Goal: Information Seeking & Learning: Understand process/instructions

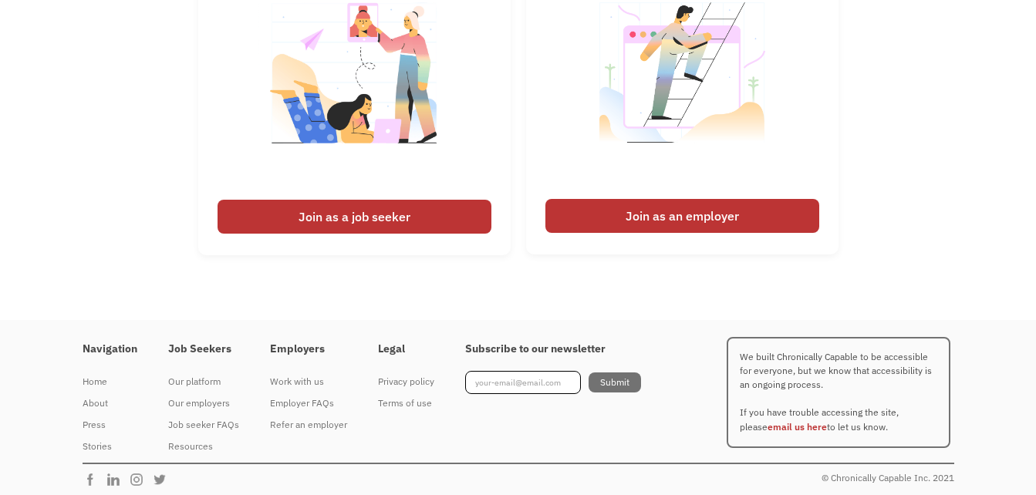
scroll to position [3632, 0]
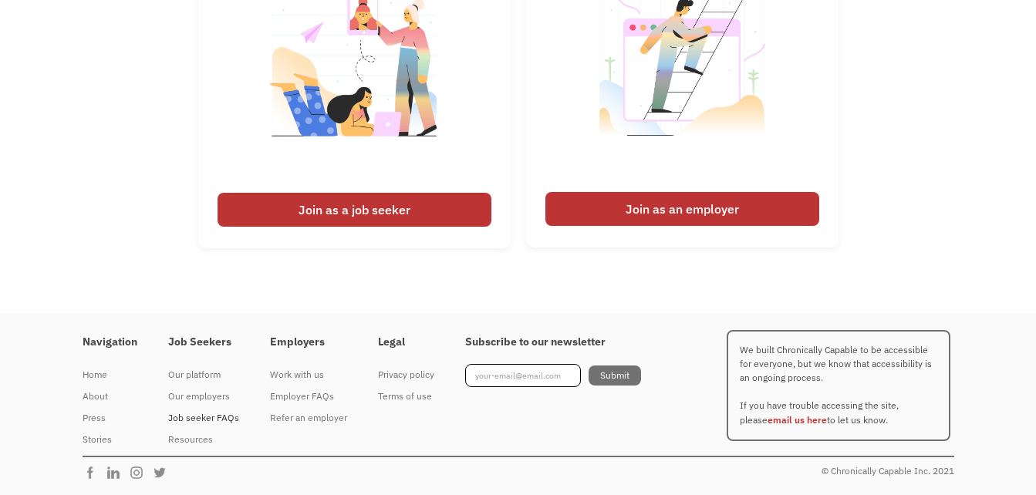
click at [203, 416] on div "Job seeker FAQs" at bounding box center [203, 418] width 71 height 19
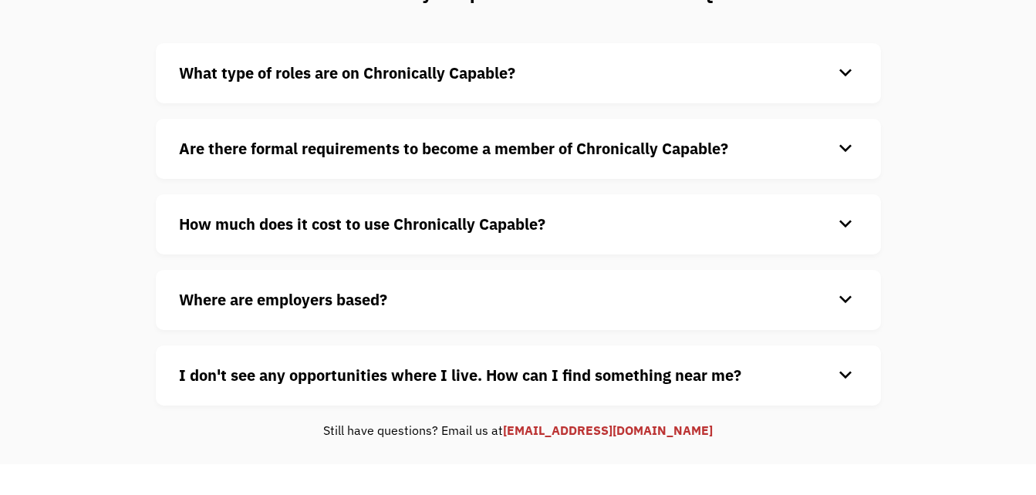
scroll to position [170, 0]
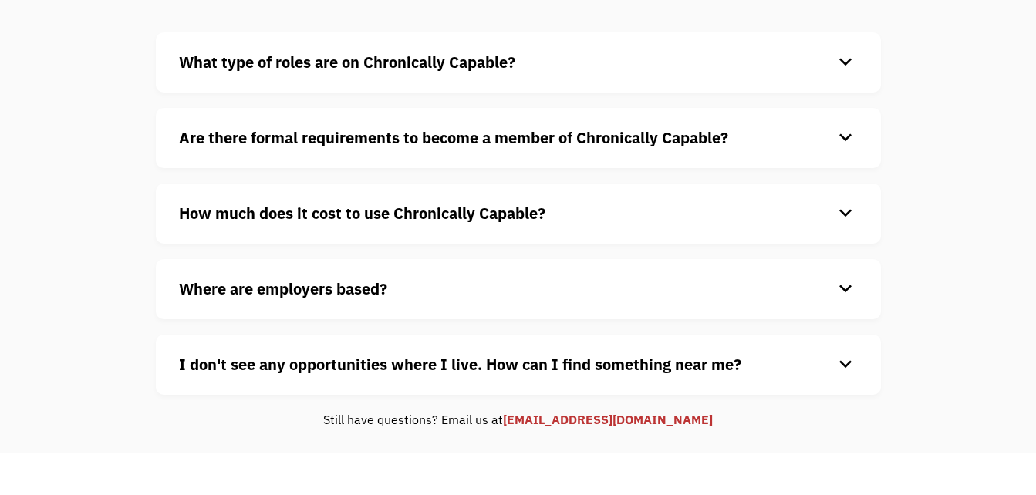
click at [840, 215] on div "keyboard_arrow_down" at bounding box center [845, 213] width 25 height 23
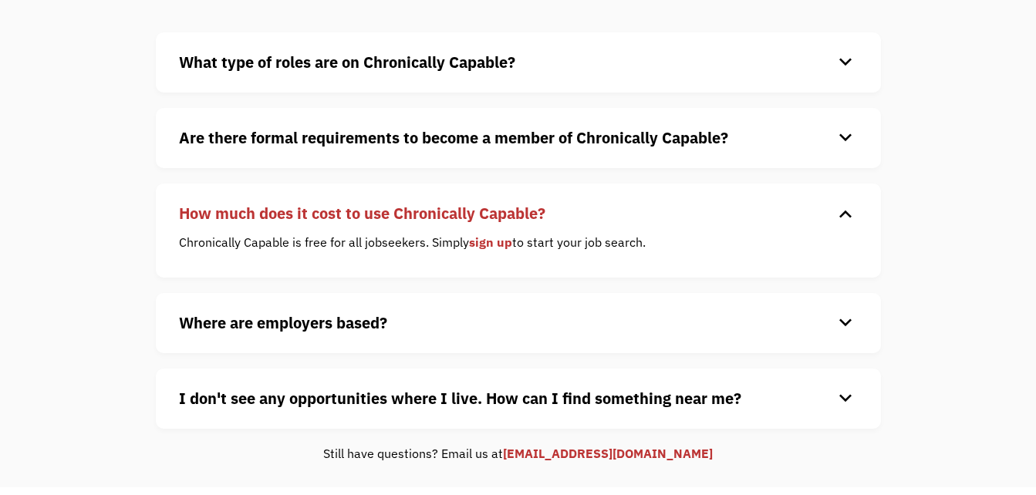
click at [840, 215] on div "keyboard_arrow_down" at bounding box center [845, 213] width 25 height 23
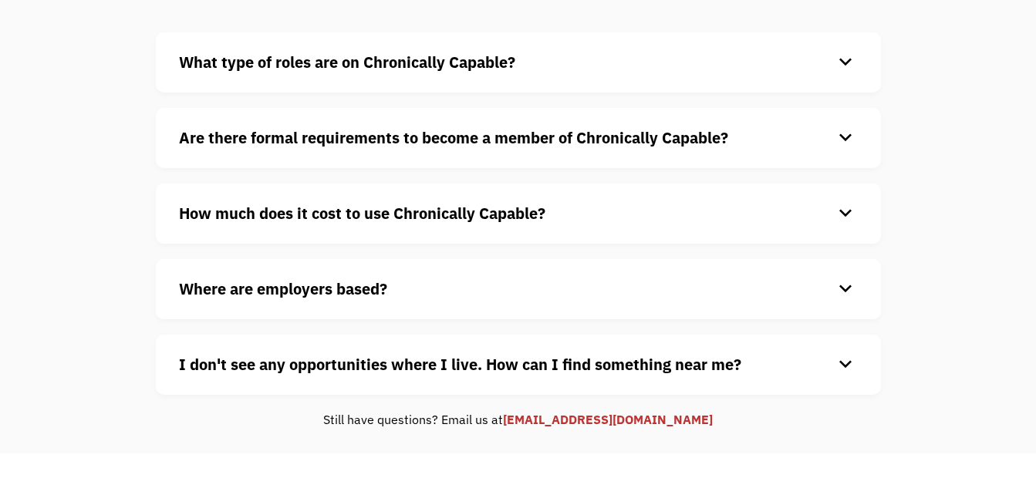
click at [840, 284] on div "keyboard_arrow_down" at bounding box center [845, 289] width 25 height 23
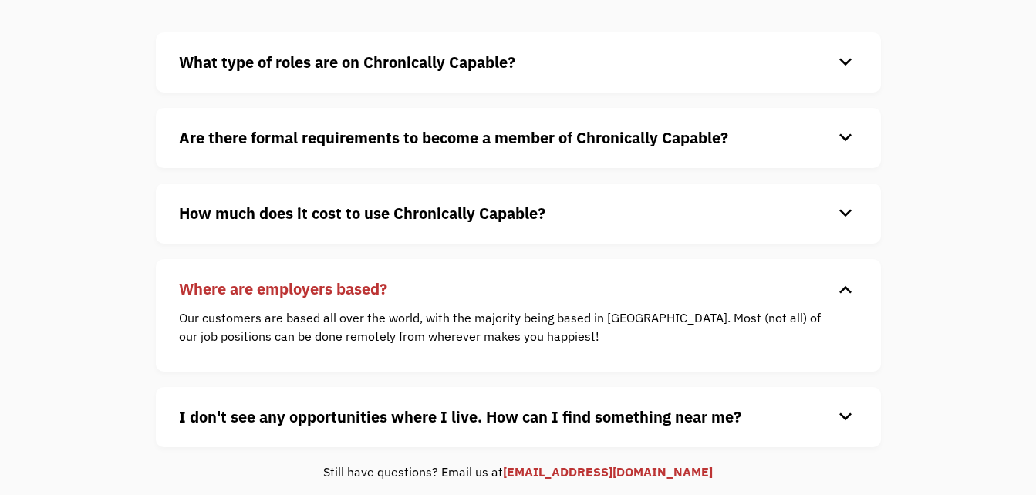
click at [840, 284] on div "keyboard_arrow_down" at bounding box center [845, 289] width 25 height 23
